Goal: Information Seeking & Learning: Learn about a topic

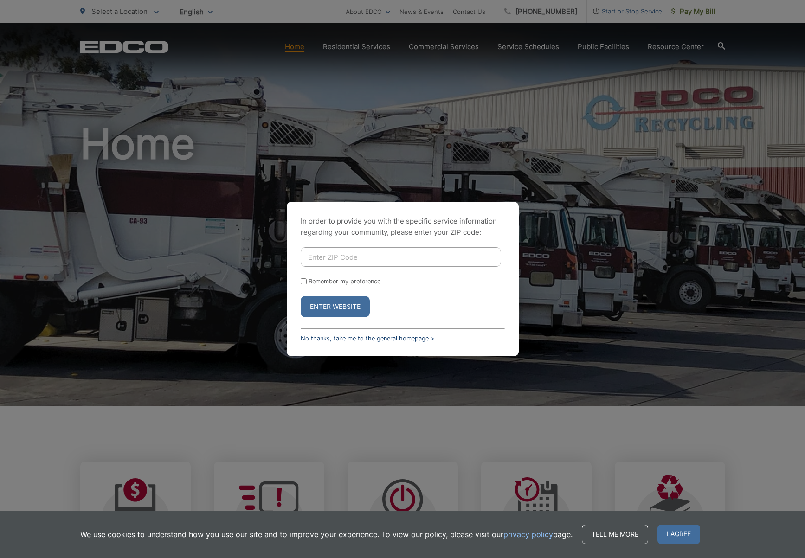
click at [386, 339] on link "No thanks, take me to the general homepage >" at bounding box center [368, 338] width 134 height 7
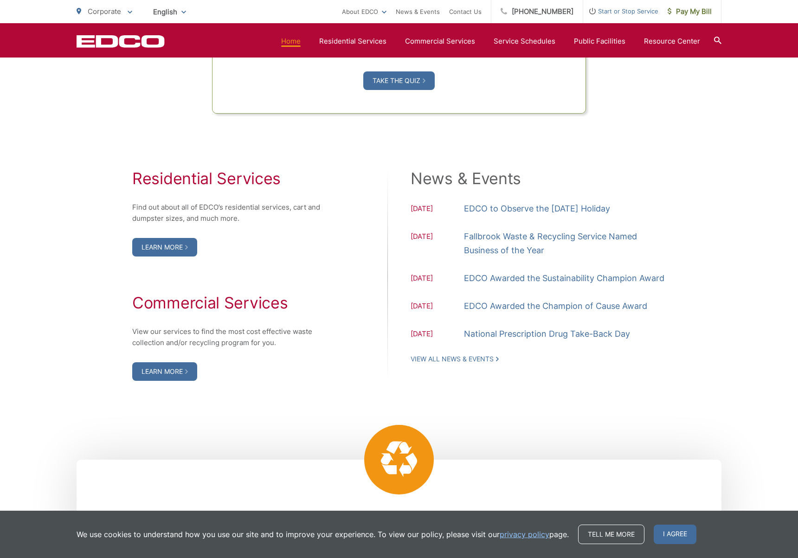
scroll to position [789, 0]
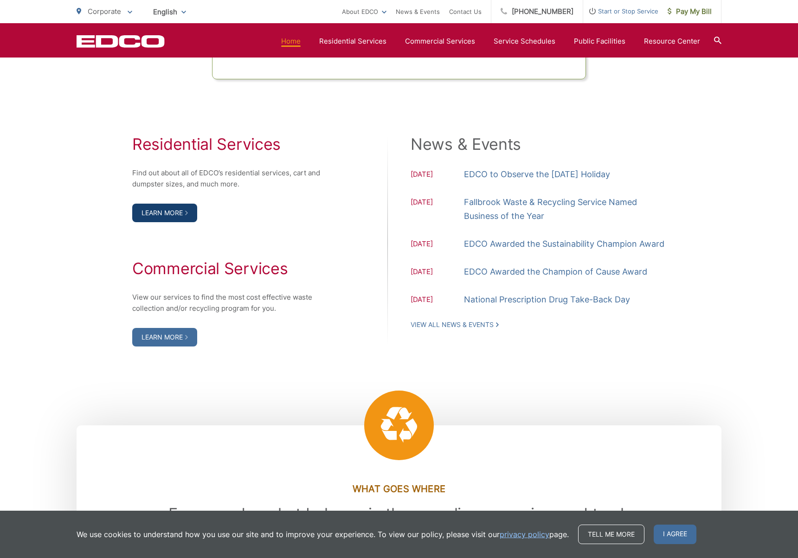
click at [175, 215] on link "Learn More" at bounding box center [164, 213] width 65 height 19
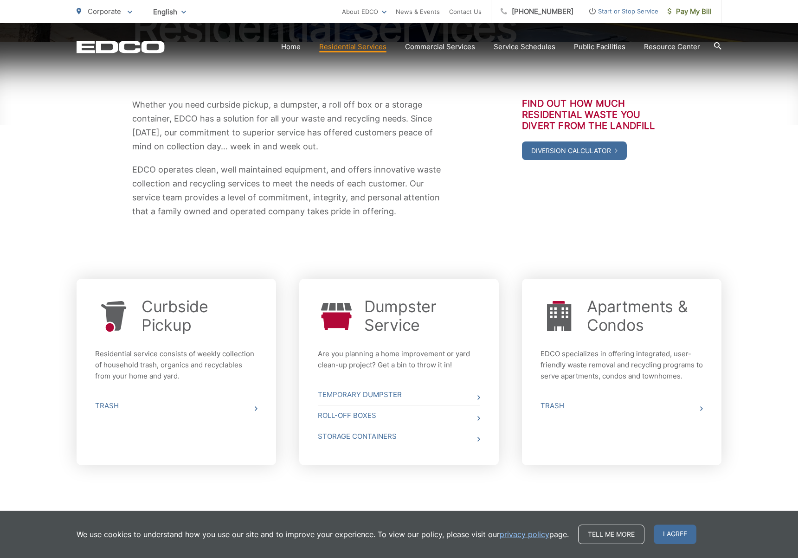
scroll to position [164, 0]
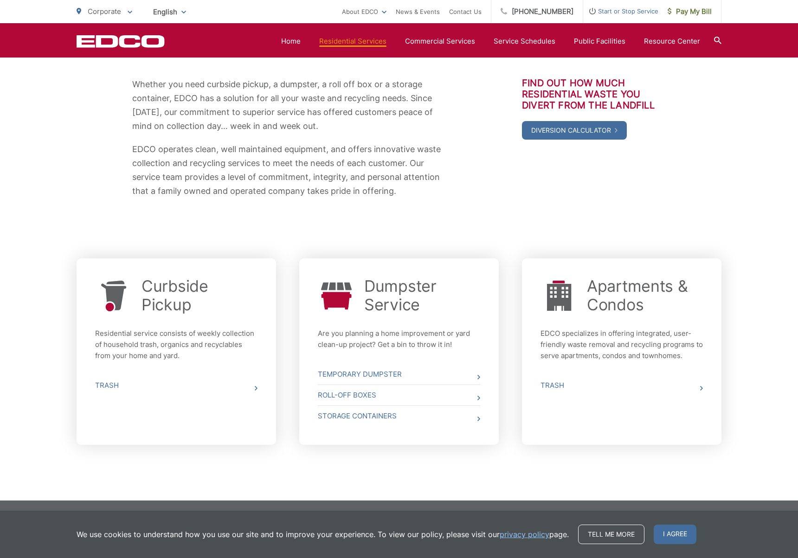
drag, startPoint x: 142, startPoint y: 63, endPoint x: 150, endPoint y: 61, distance: 9.1
click at [142, 63] on div "Whether you need curbside pickup, a dumpster, a roll off box or a storage conta…" at bounding box center [399, 138] width 645 height 232
